Goal: Transaction & Acquisition: Purchase product/service

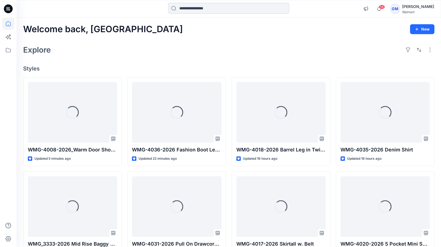
click at [211, 9] on input at bounding box center [228, 8] width 121 height 11
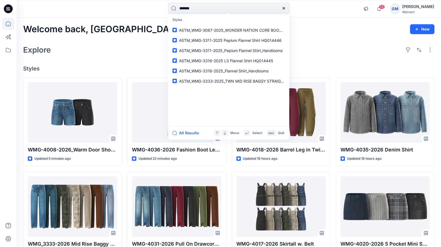
type input "********"
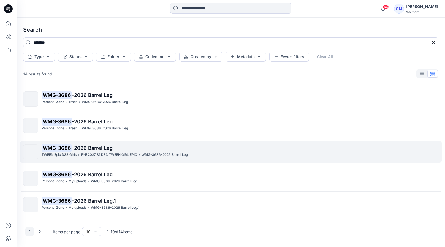
click at [101, 149] on span "-2026 Barrel Leg" at bounding box center [92, 148] width 41 height 6
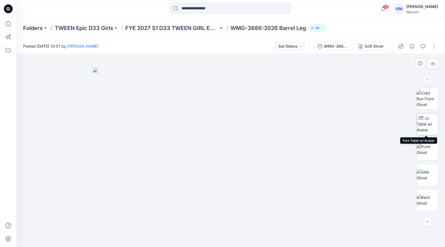
click at [428, 123] on img at bounding box center [427, 123] width 21 height 17
